Goal: Task Accomplishment & Management: Complete application form

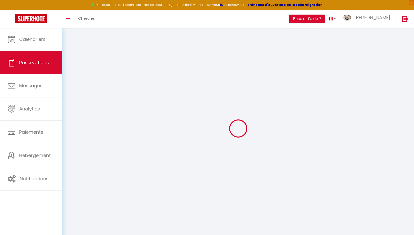
type input "[PERSON_NAME]"
type input "Maron"
type input "[EMAIL_ADDRESS][DOMAIN_NAME]"
type input "[PHONE_NUMBER]"
type input "W12 7LL"
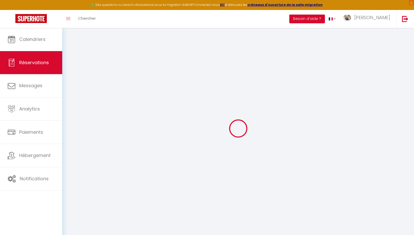
type input "Flat [STREET_ADDRESS]"
type input "[GEOGRAPHIC_DATA]"
select select "GB"
type input "102.91"
type input "8.87"
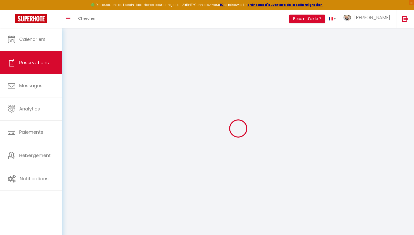
select select "55966"
select select "1"
select select
type input "1"
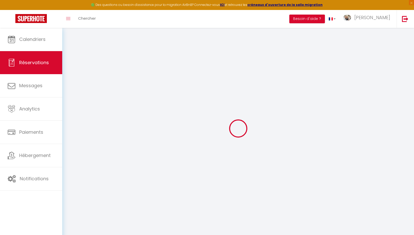
select select "12"
select select "15"
type input "570.36"
checkbox input "false"
type input "0"
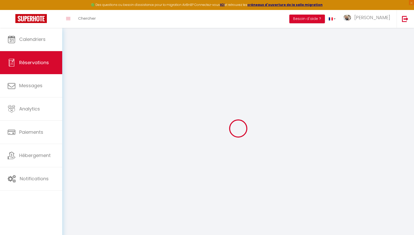
select select "2"
type input "0"
select select
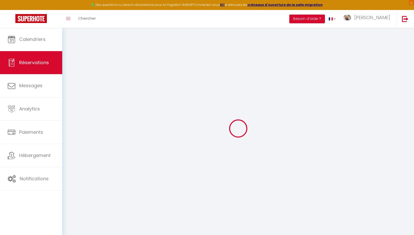
select select
checkbox input "false"
select select
checkbox input "false"
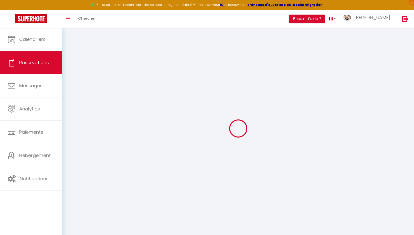
select select
checkbox input "false"
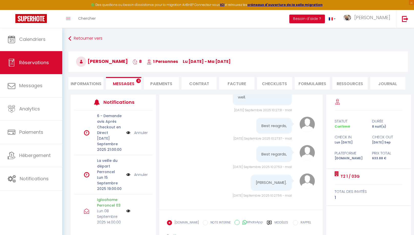
scroll to position [3575, 0]
drag, startPoint x: 249, startPoint y: 169, endPoint x: 238, endPoint y: 100, distance: 70.7
click at [238, 100] on div "thank you very much for the information. I would like to confirm I have checked…" at bounding box center [262, 62] width 59 height 85
click at [237, 108] on div "thank you very much for the information. I would like to confirm I have checked…" at bounding box center [262, 65] width 59 height 85
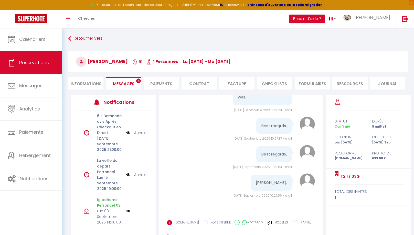
scroll to position [3550, 0]
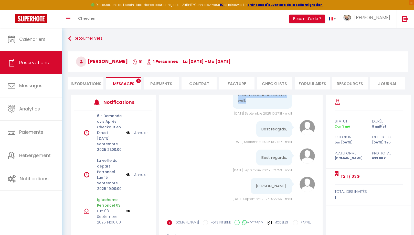
drag, startPoint x: 250, startPoint y: 193, endPoint x: 249, endPoint y: 122, distance: 71.1
click at [238, 104] on pre "thank you very much for the information. I would like to confirm I have checked…" at bounding box center [262, 66] width 49 height 75
copy pre "thank you very much for the information. I would like to confirm I have checked…"
